Goal: Task Accomplishment & Management: Complete application form

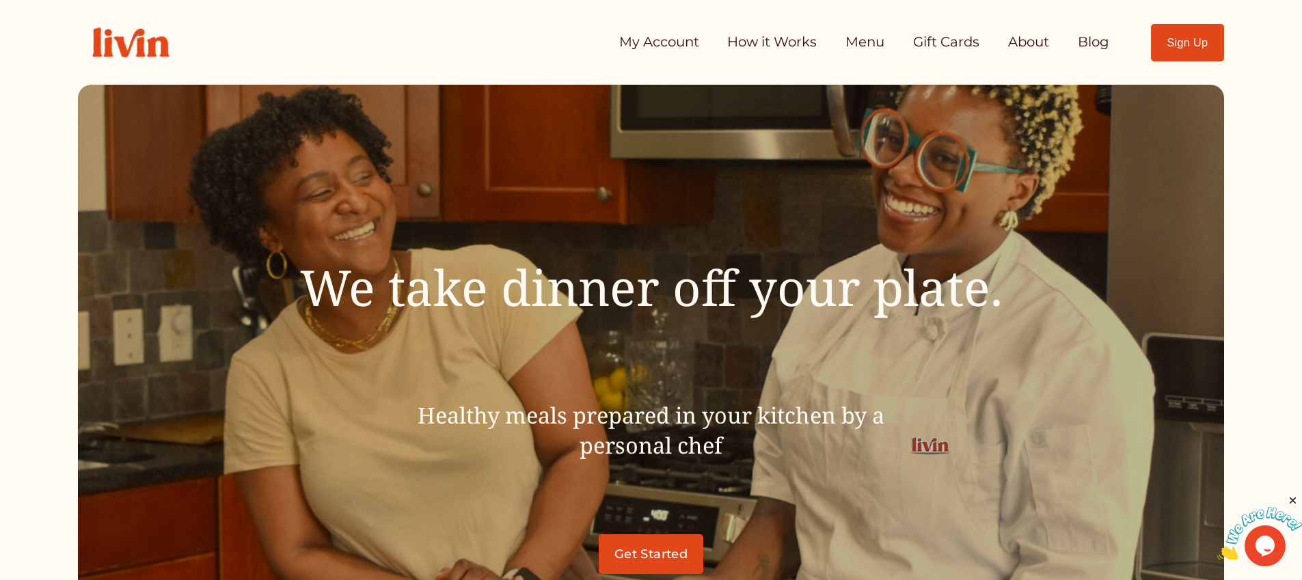
click at [759, 46] on link "How it Works" at bounding box center [772, 42] width 90 height 27
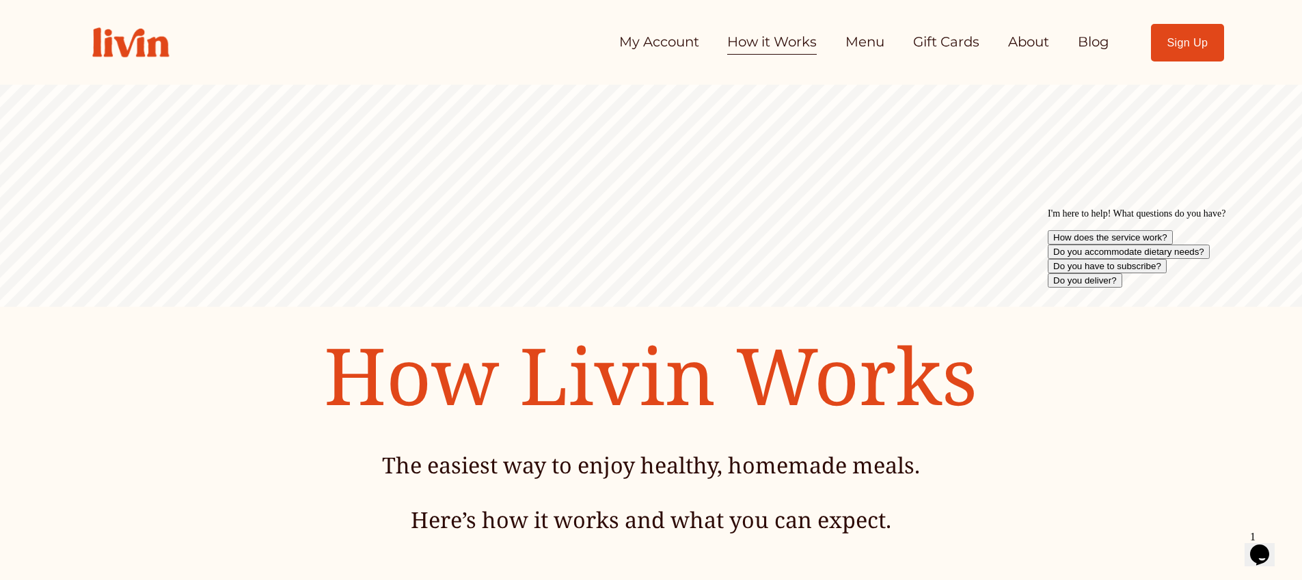
click at [854, 46] on link "Menu" at bounding box center [864, 42] width 39 height 27
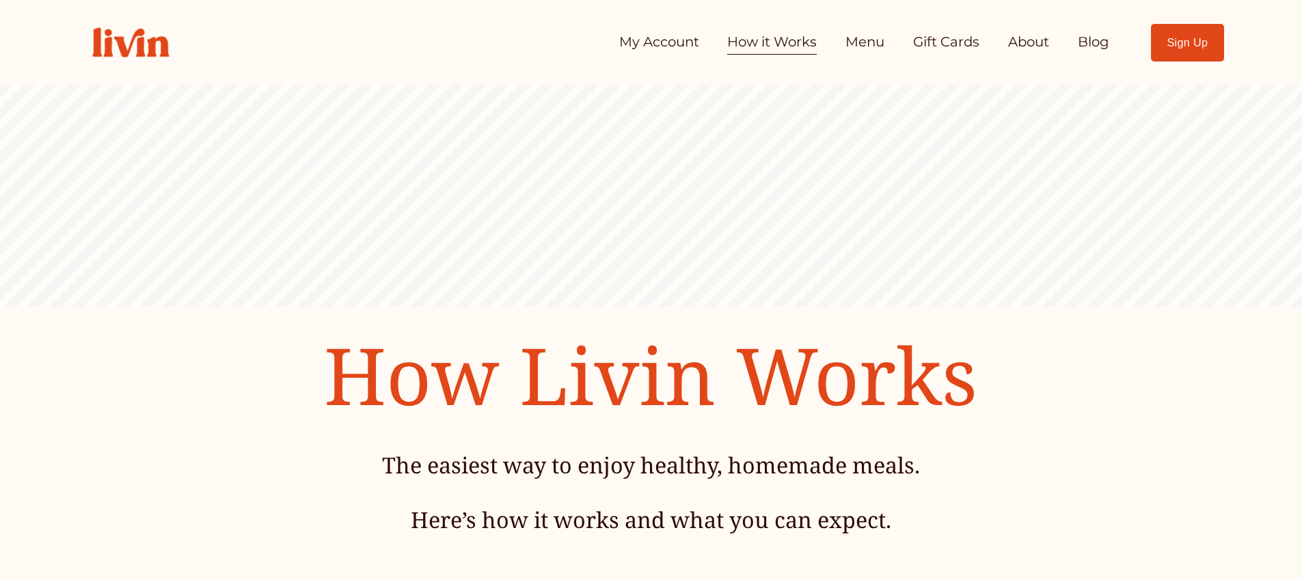
click at [630, 44] on link "My Account" at bounding box center [659, 42] width 80 height 27
click at [1164, 42] on link "Sign Up" at bounding box center [1187, 43] width 73 height 38
